Goal: Task Accomplishment & Management: Use online tool/utility

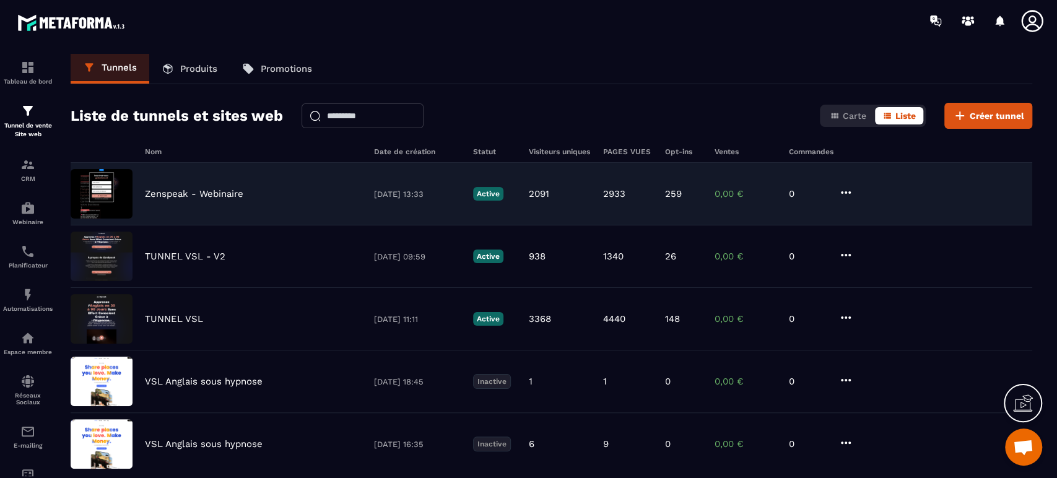
click at [839, 189] on icon at bounding box center [845, 192] width 15 height 15
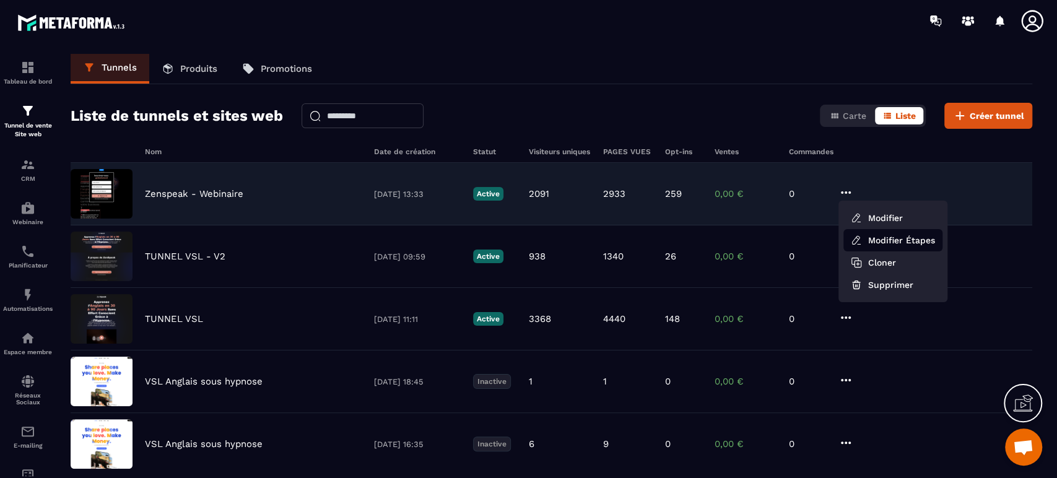
click at [852, 237] on icon at bounding box center [856, 240] width 11 height 11
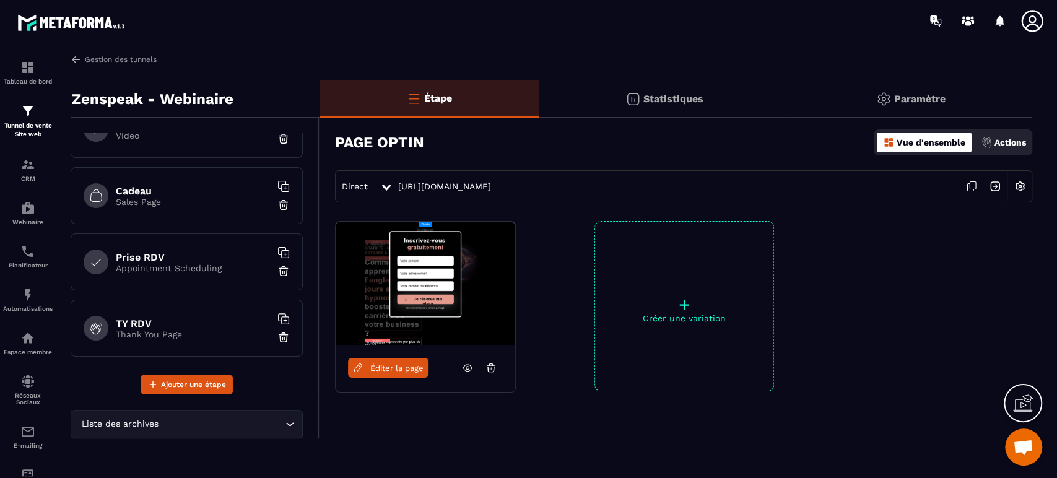
scroll to position [368, 0]
click at [162, 262] on p "Appointment Scheduling" at bounding box center [193, 263] width 155 height 10
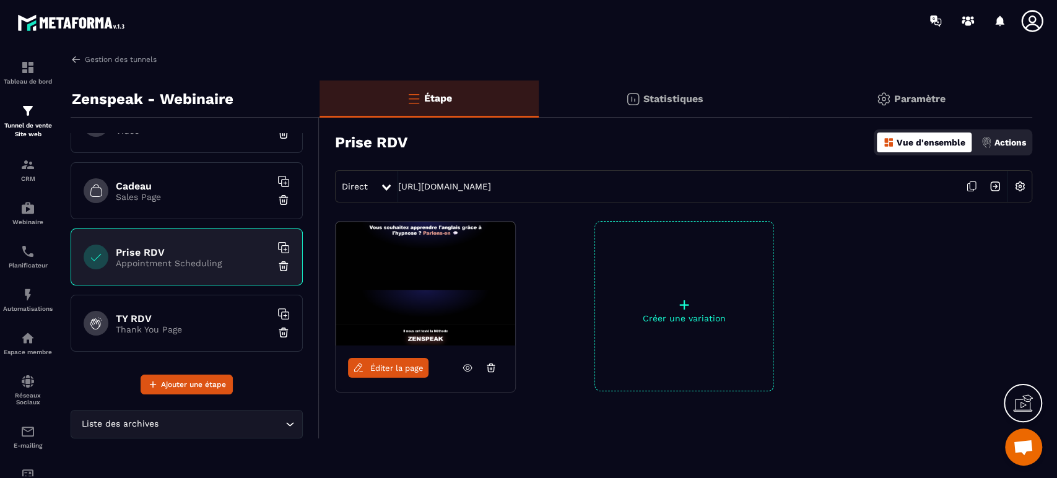
click at [469, 193] on div "Direct [URL][DOMAIN_NAME]" at bounding box center [683, 186] width 697 height 32
click at [468, 188] on link "[URL][DOMAIN_NAME]" at bounding box center [444, 186] width 93 height 10
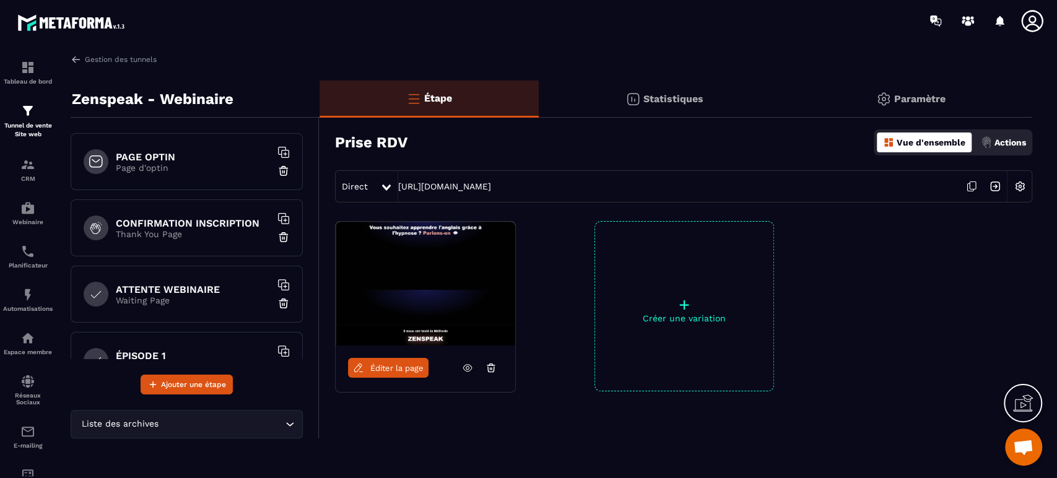
click at [148, 164] on p "Page d'optin" at bounding box center [193, 168] width 155 height 10
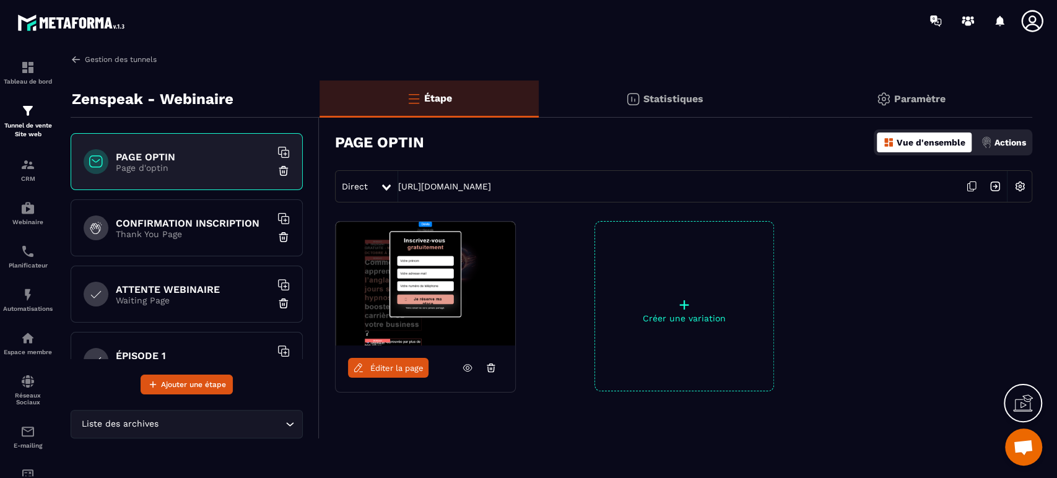
click at [145, 63] on link "Gestion des tunnels" at bounding box center [114, 59] width 86 height 11
